Goal: Information Seeking & Learning: Learn about a topic

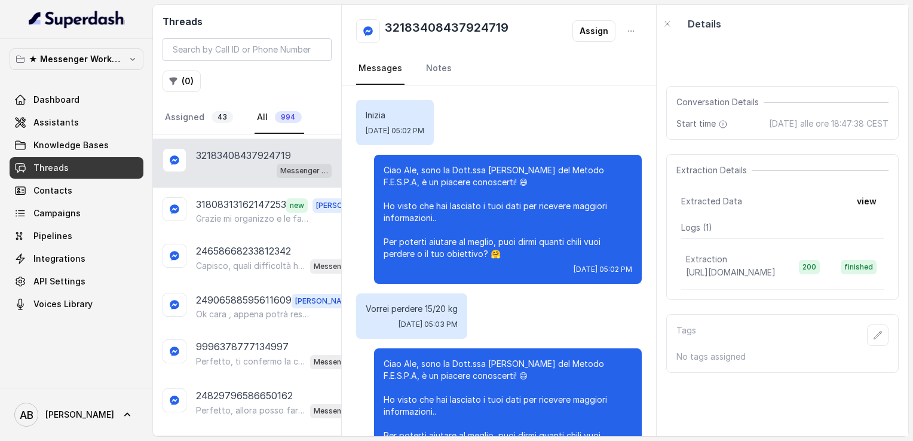
scroll to position [110, 0]
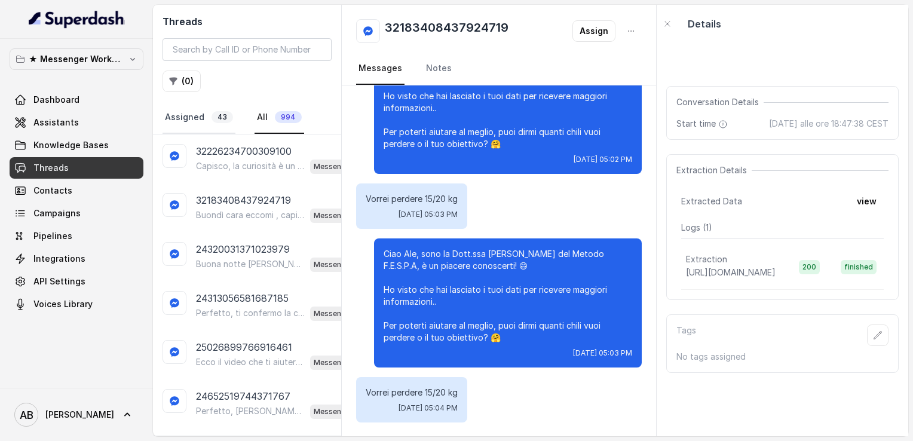
click at [174, 118] on link "Assigned 43" at bounding box center [199, 118] width 73 height 32
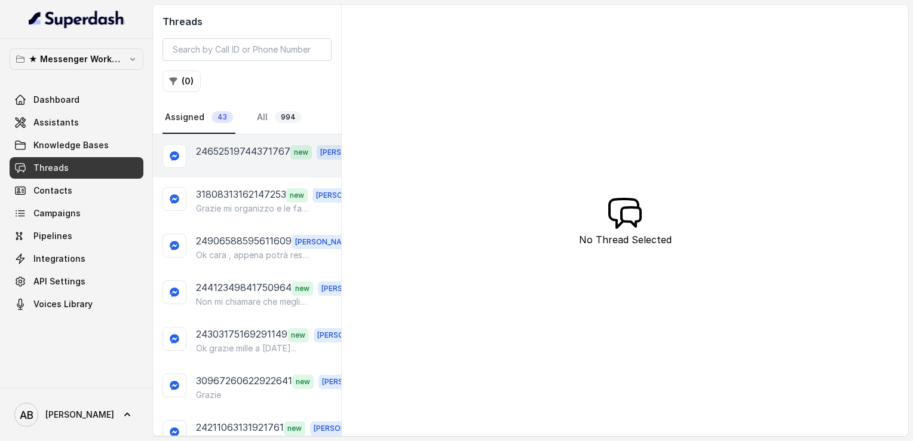
click at [241, 151] on p "24652519744371767" at bounding box center [243, 152] width 94 height 16
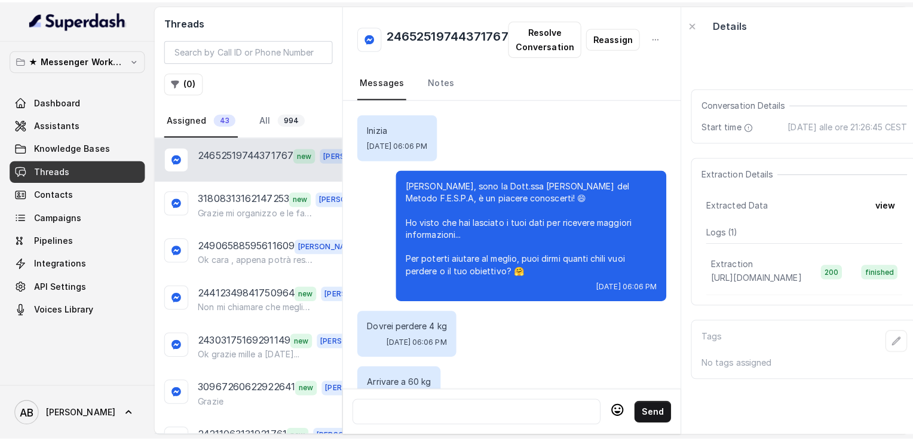
scroll to position [36, 0]
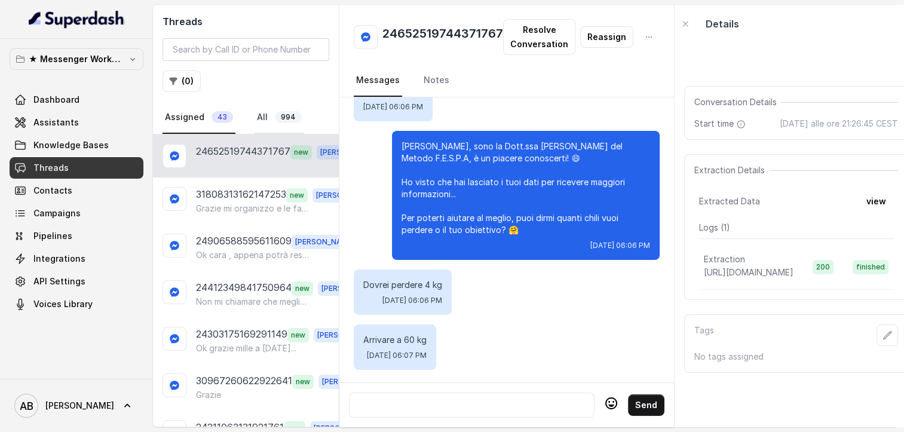
click at [275, 124] on link "All 994" at bounding box center [280, 118] width 50 height 32
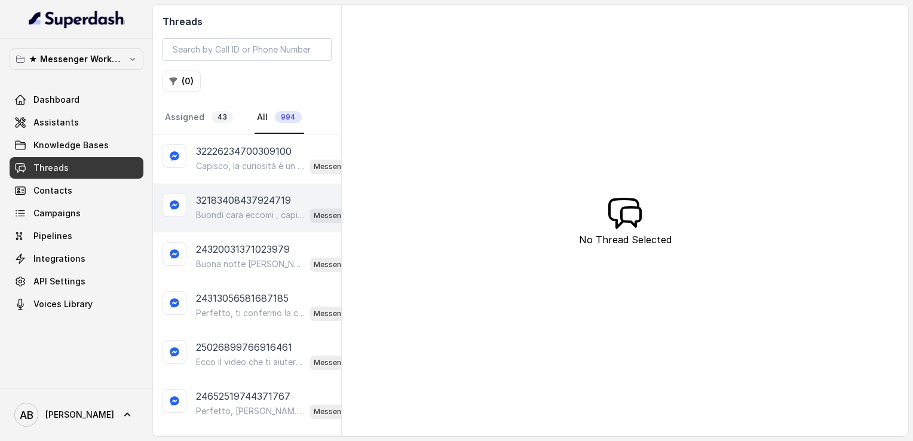
click at [251, 204] on p "32183408437924719" at bounding box center [243, 200] width 95 height 14
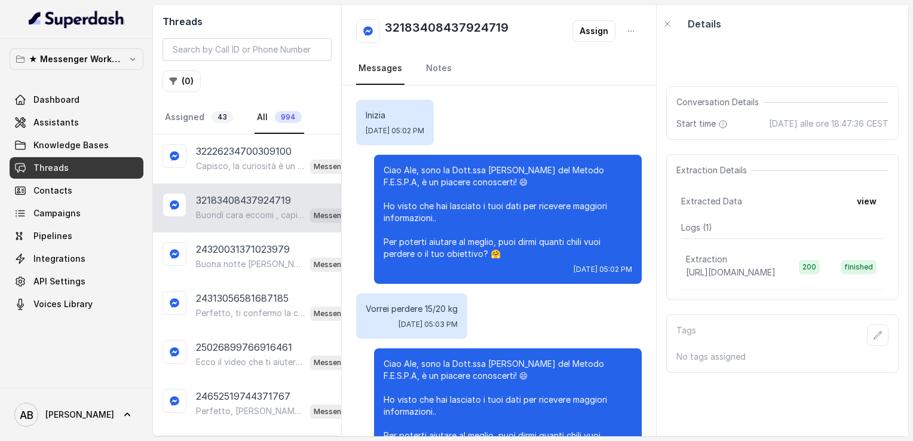
scroll to position [1075, 0]
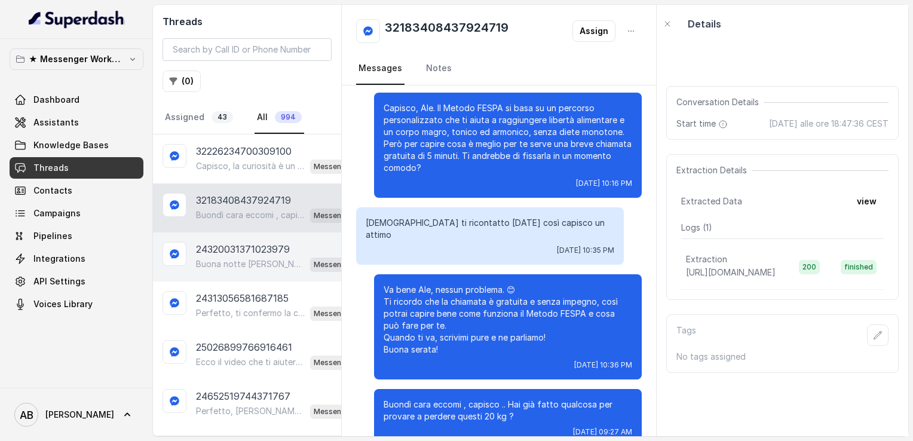
click at [238, 274] on div "24320031371023979 Buona notte [PERSON_NAME]! Ti confermo la chiamata per [DATE]…" at bounding box center [247, 256] width 188 height 49
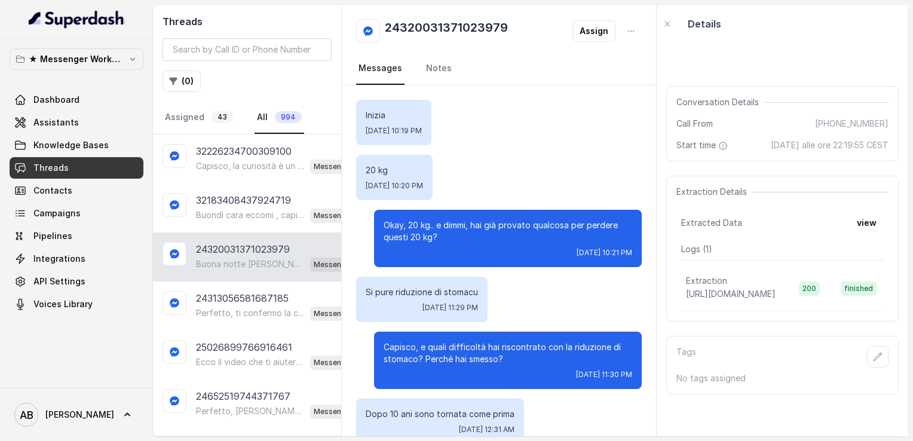
scroll to position [1216, 0]
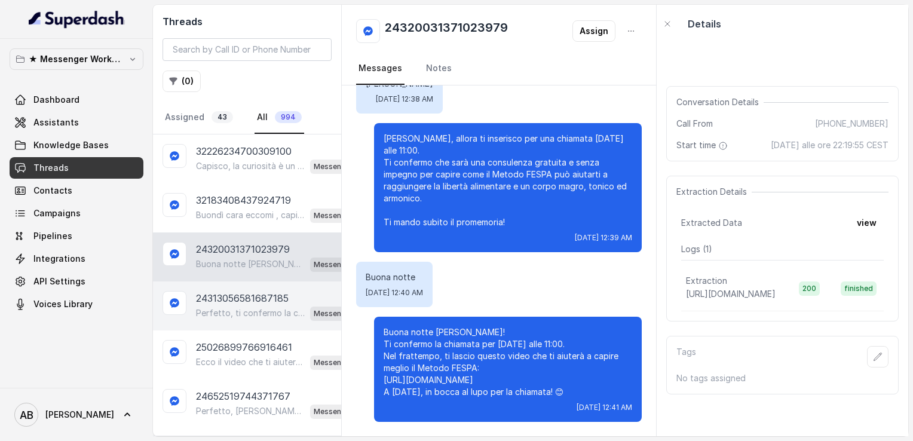
click at [234, 305] on div "Perfetto, ti confermo la chiamata per [DATE] alle 17:00! Un nostro segretario t…" at bounding box center [280, 313] width 169 height 16
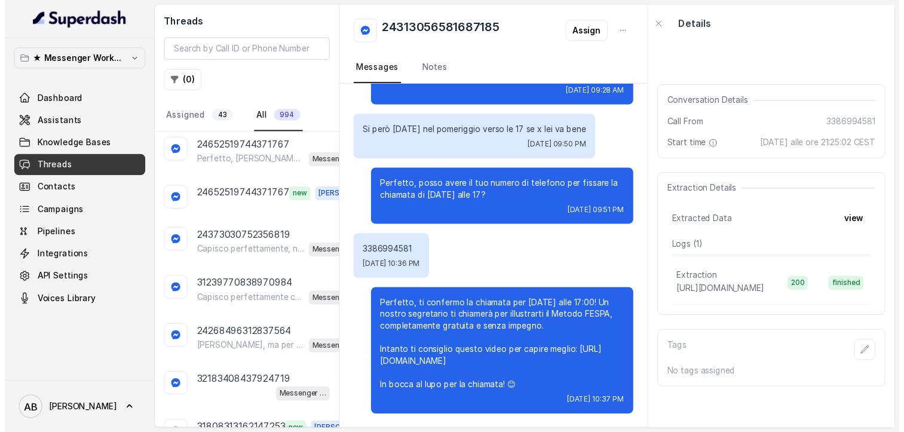
scroll to position [253, 0]
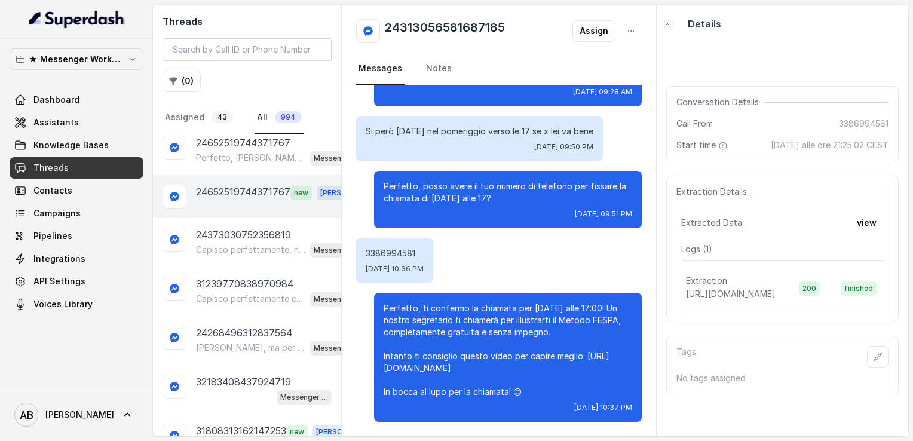
click at [249, 185] on p "24652519744371767" at bounding box center [243, 193] width 94 height 16
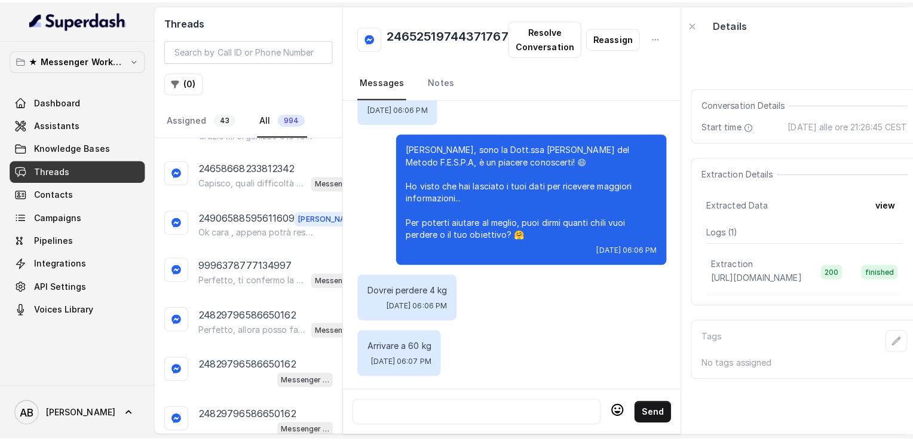
scroll to position [571, 0]
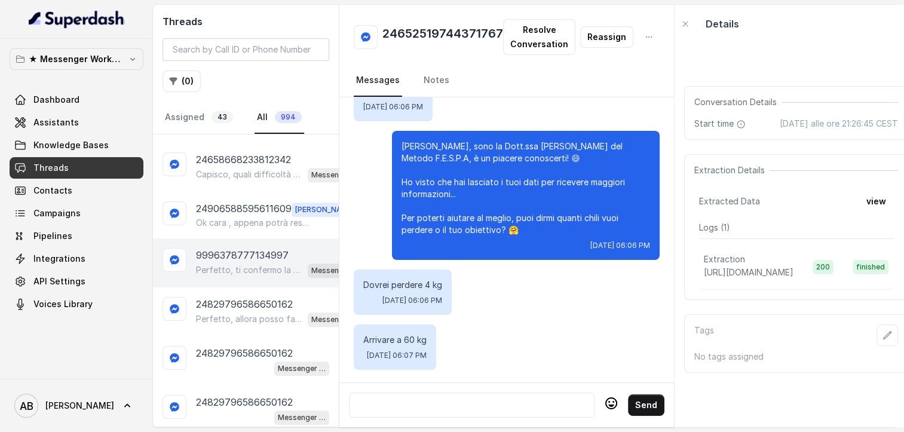
click at [231, 238] on div "9996378777134997 Perfetto, ti confermo la chiamata per [DATE] alle 17:00! Un no…" at bounding box center [246, 262] width 186 height 49
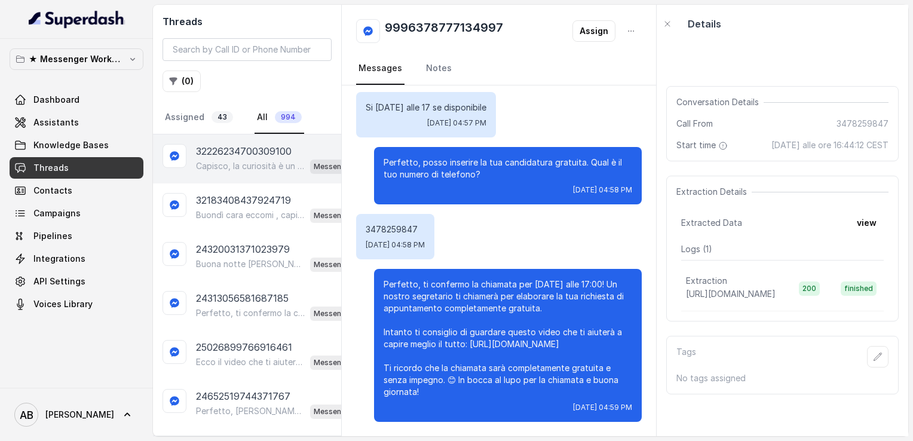
click at [250, 170] on p "Capisco, la curiosità è un ottimo punto di partenza! 😊 Il Metodo FESPA ti aiuta…" at bounding box center [250, 166] width 109 height 12
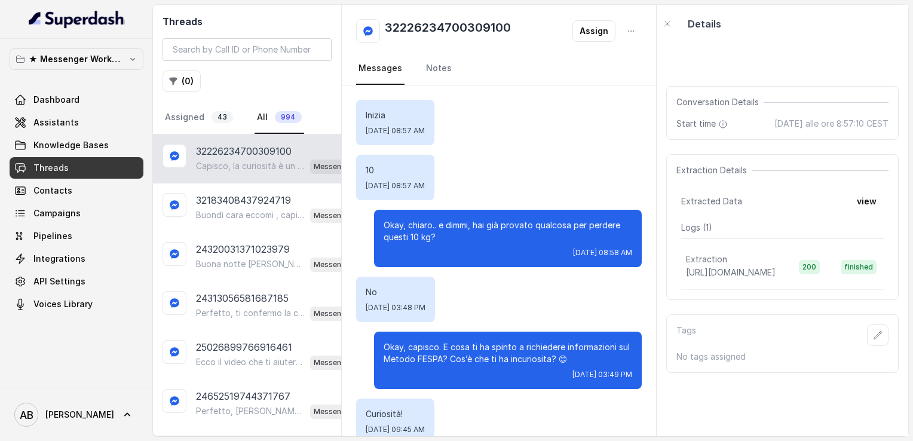
scroll to position [124, 0]
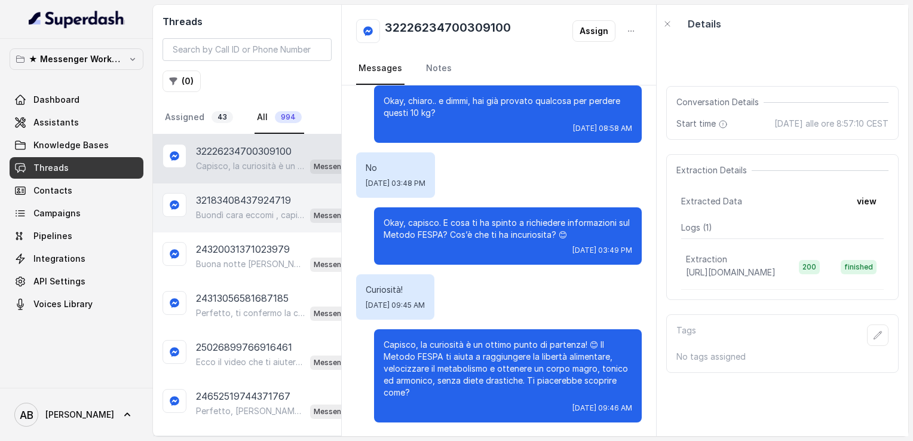
click at [252, 189] on div "32183408437924719 Buondì cara eccomi , capisco .. Hai già fatto qualcosa per pr…" at bounding box center [247, 207] width 188 height 49
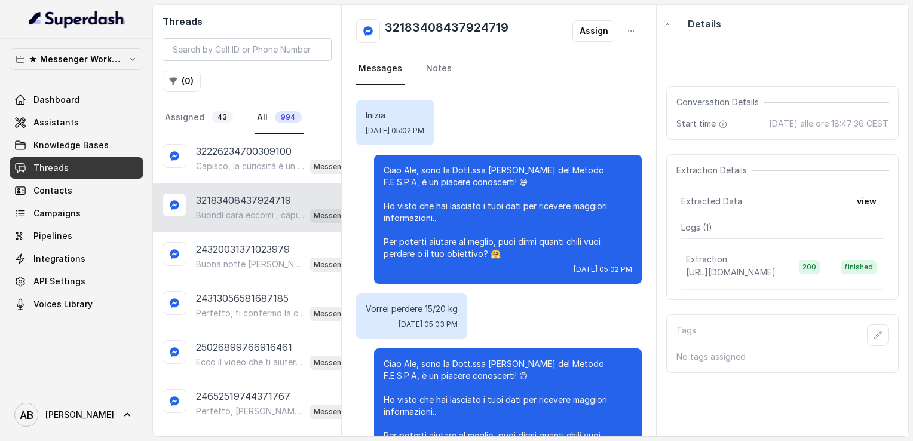
scroll to position [1075, 0]
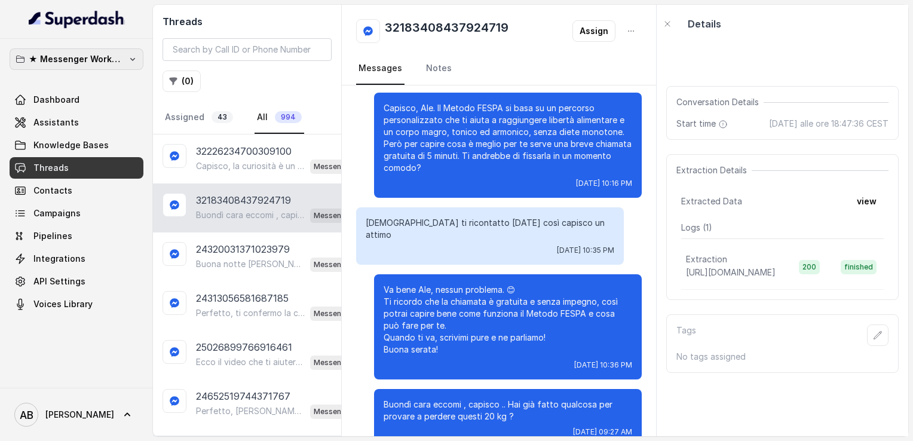
click at [119, 62] on p "★ Messenger Workspace" at bounding box center [77, 59] width 96 height 14
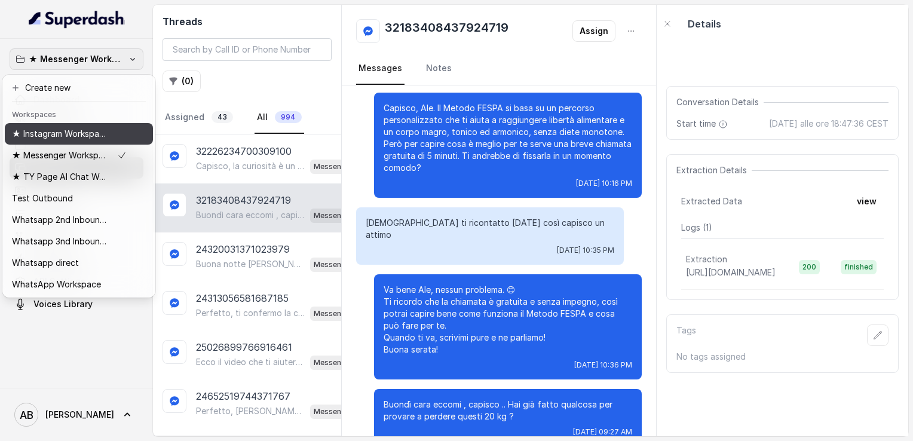
click at [81, 137] on p "★ Instagram Workspace" at bounding box center [60, 134] width 96 height 14
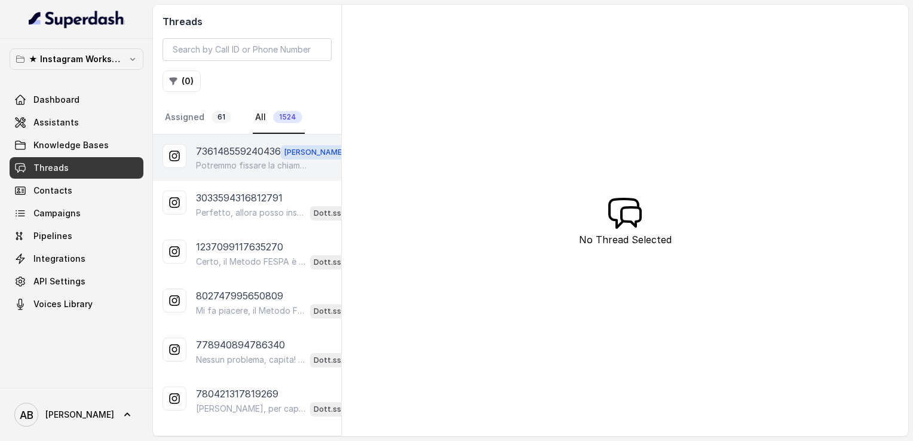
click at [220, 163] on p "Potremmo fissare la chiamata per la prossima settimana se non è un problema?" at bounding box center [253, 166] width 115 height 12
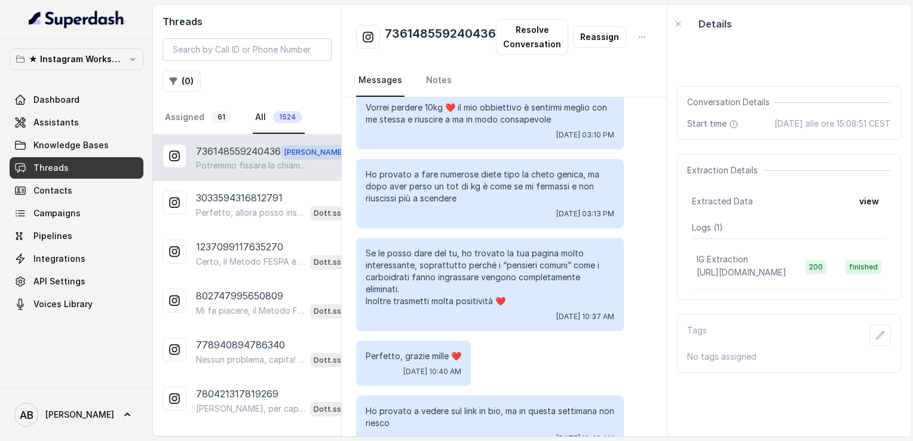
scroll to position [255, 0]
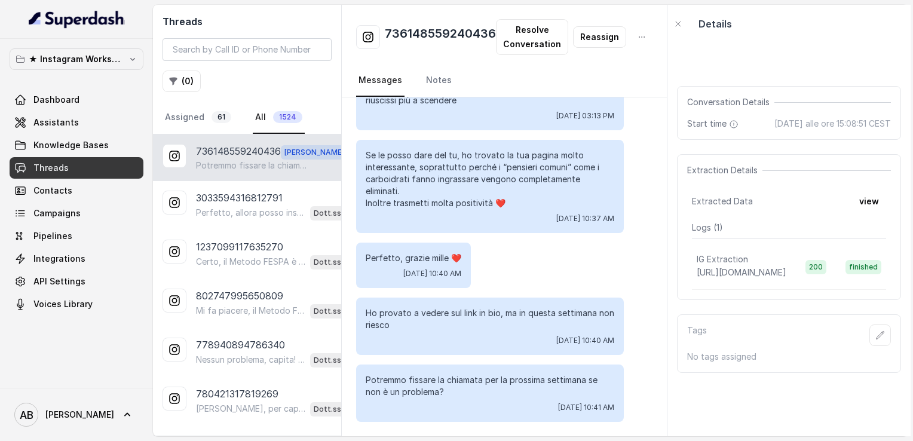
click at [109, 71] on div "★ Instagram Workspace Dashboard Assistants Knowledge Bases Threads Contacts Cam…" at bounding box center [77, 181] width 134 height 266
click at [106, 66] on button "★ Instagram Workspace" at bounding box center [77, 59] width 134 height 22
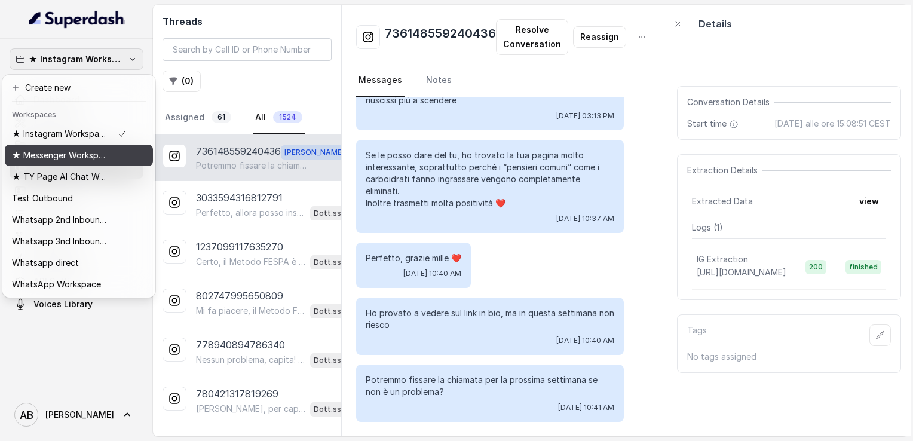
click at [51, 160] on p "★ Messenger Workspace" at bounding box center [60, 155] width 96 height 14
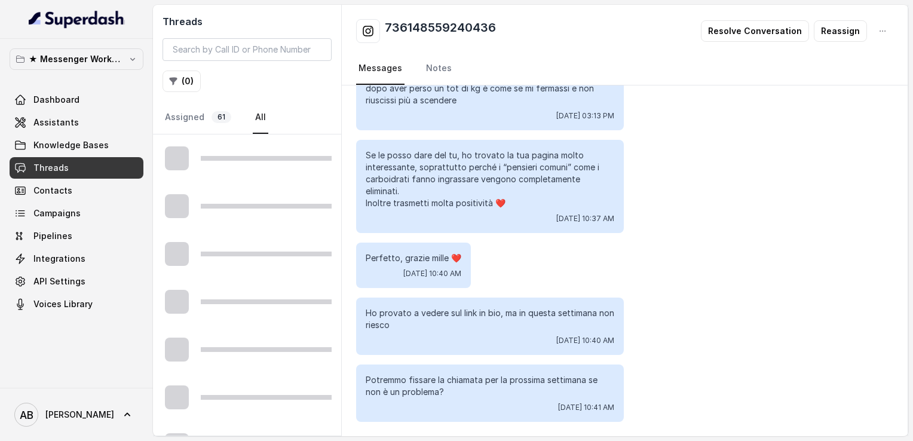
scroll to position [244, 0]
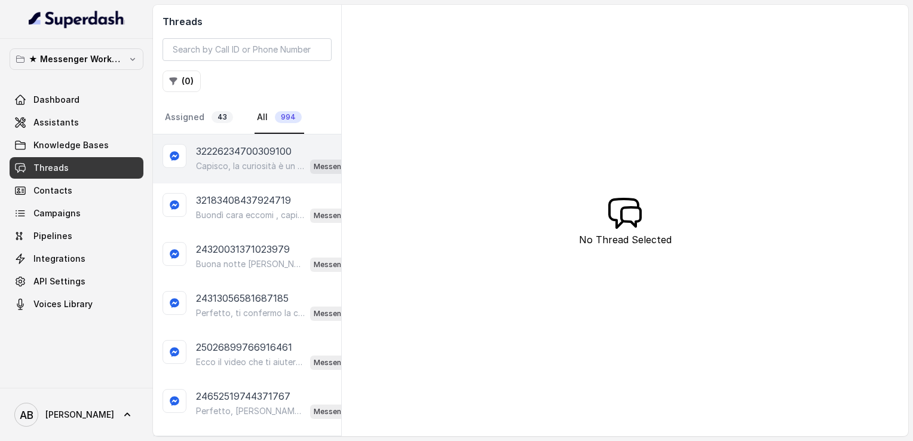
click at [246, 167] on p "Capisco, la curiosità è un ottimo punto di partenza! 😊 Il Metodo FESPA ti aiuta…" at bounding box center [250, 166] width 109 height 12
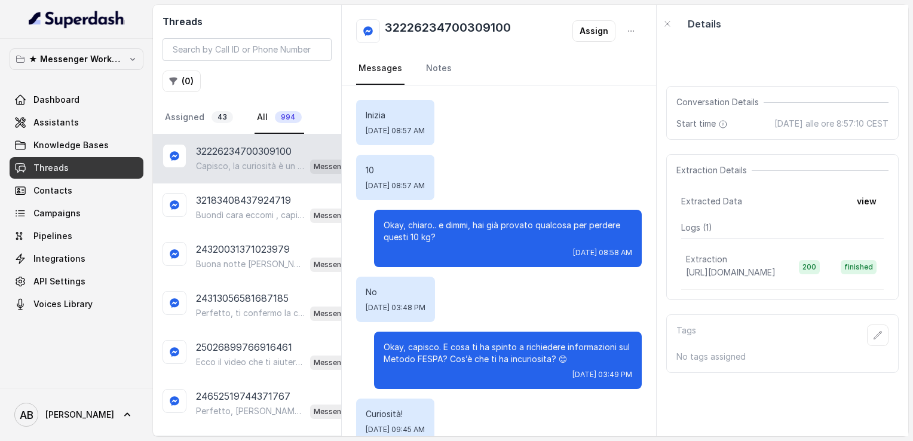
scroll to position [124, 0]
